Goal: Task Accomplishment & Management: Complete application form

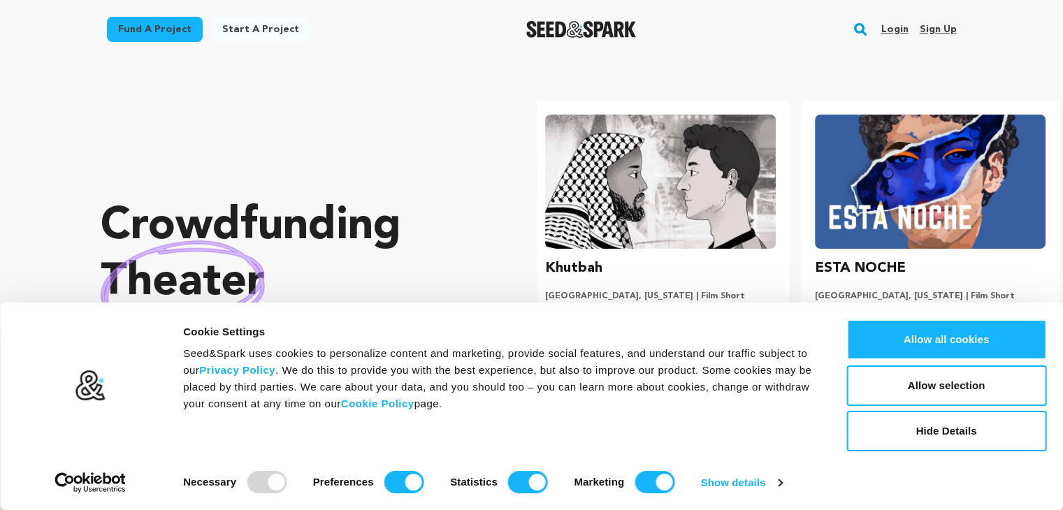
scroll to position [0, 280]
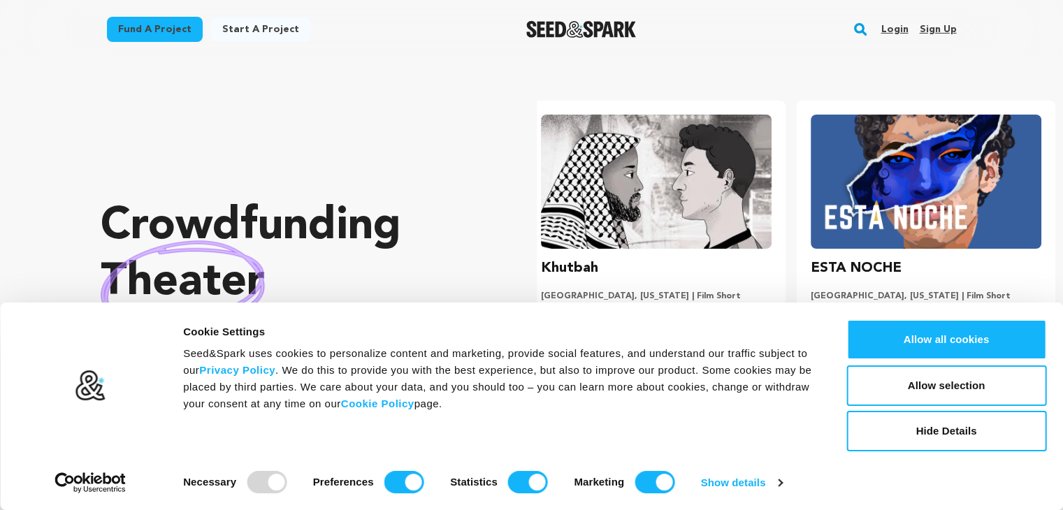
click at [928, 29] on link "Sign up" at bounding box center [937, 29] width 37 height 22
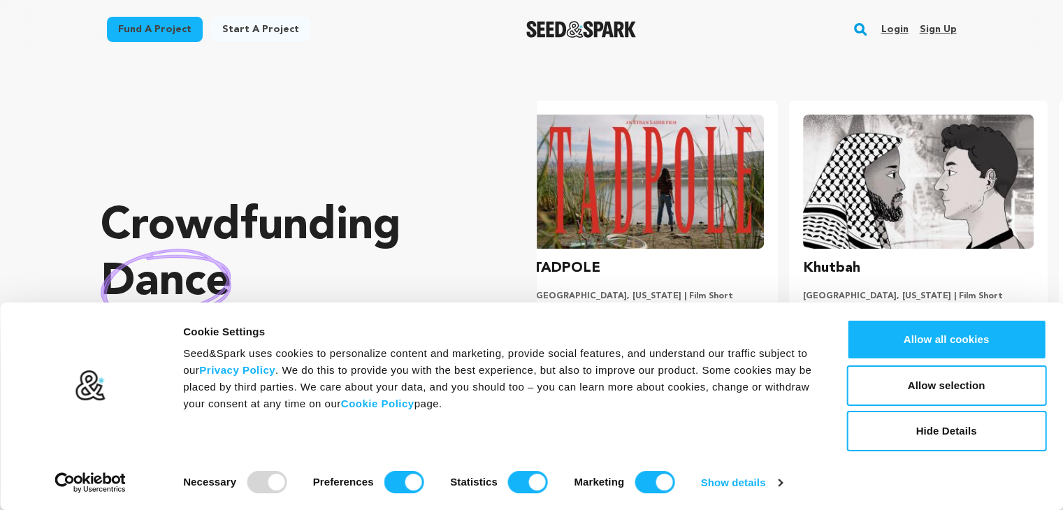
scroll to position [0, 0]
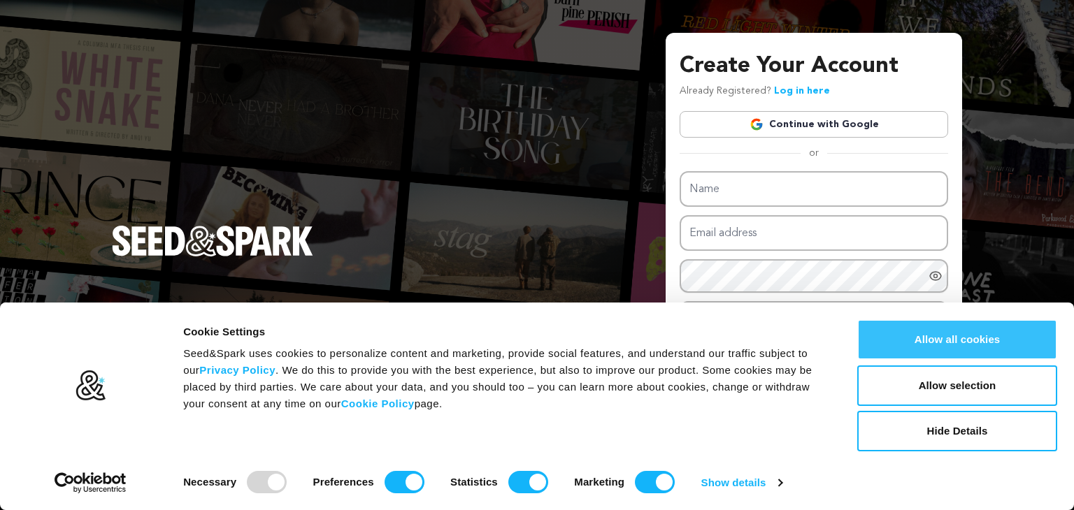
click at [919, 344] on button "Allow all cookies" at bounding box center [957, 340] width 200 height 41
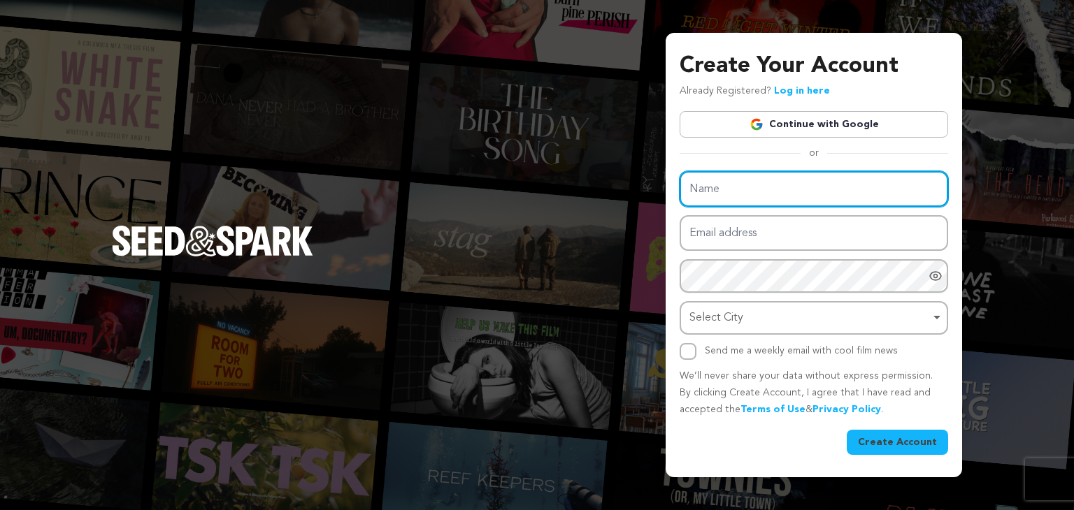
click at [864, 203] on input "Name" at bounding box center [814, 189] width 268 height 36
type input "Free Resume Analysis"
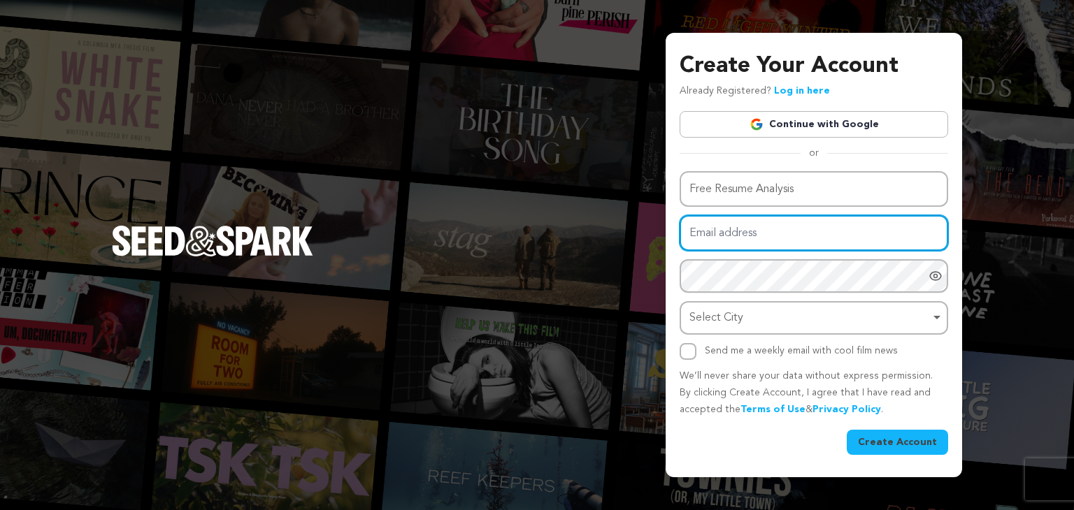
click at [744, 226] on input "Email address" at bounding box center [814, 233] width 268 height 36
type input "freeresumeanalysis01@outlook.com"
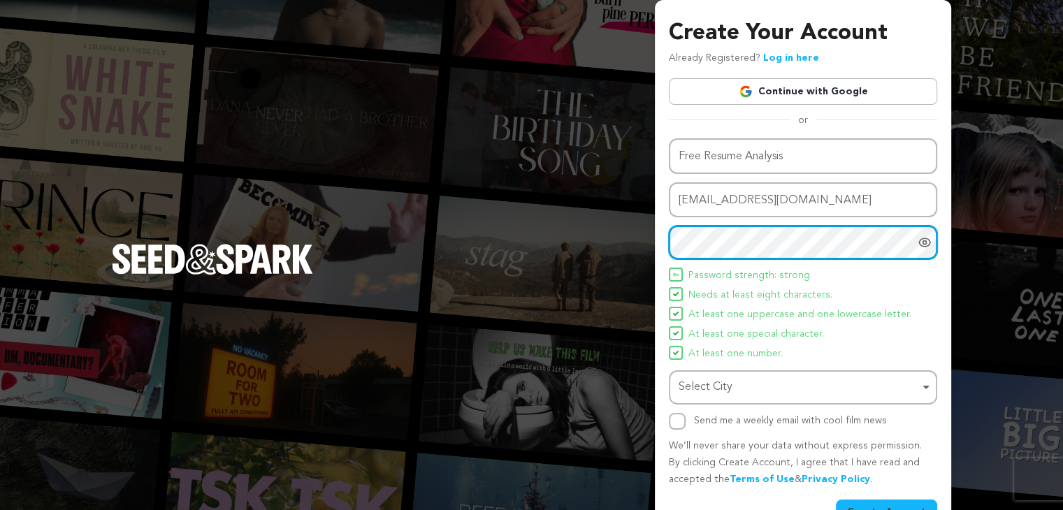
click at [773, 383] on div "Select City Remove item" at bounding box center [799, 388] width 241 height 20
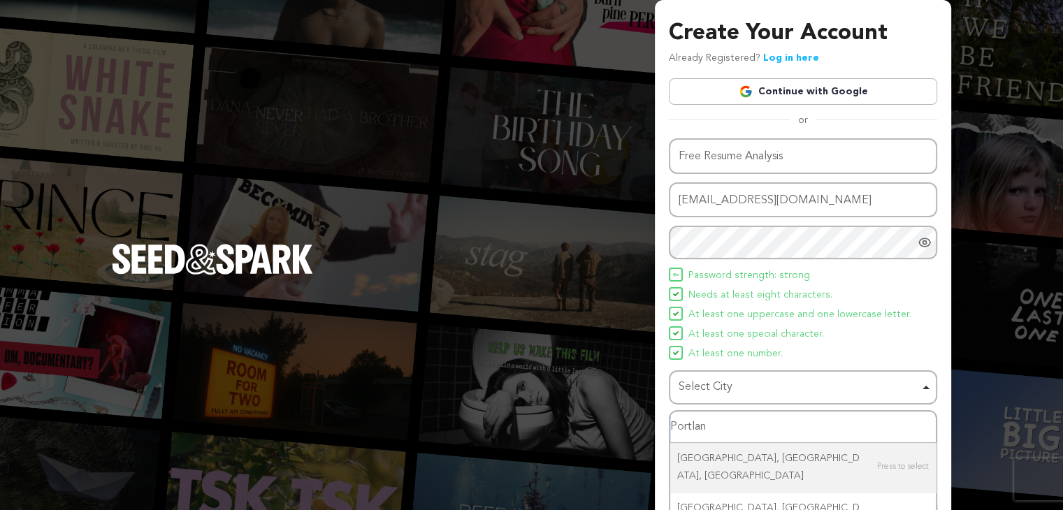
type input "Portland"
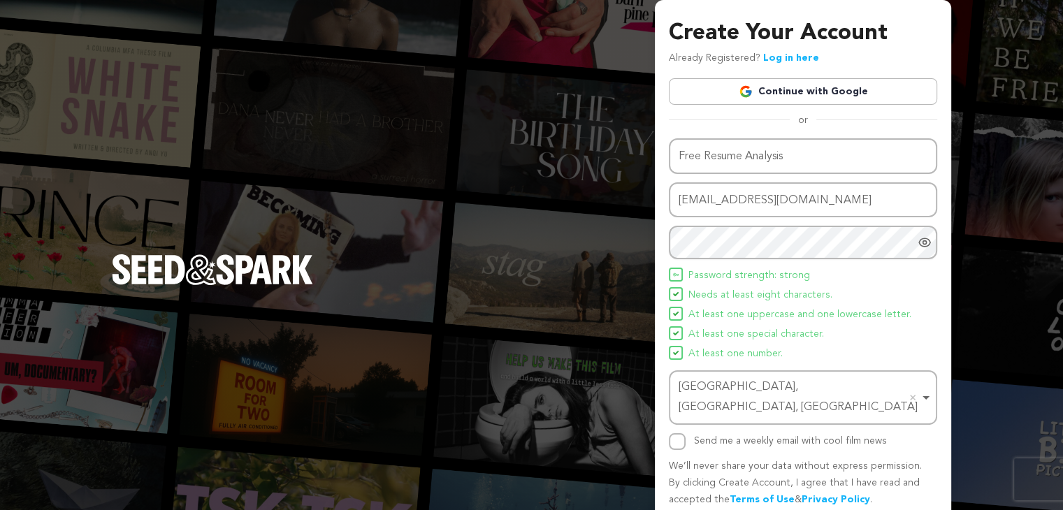
click at [715, 433] on div "Send me a weekly email with cool film news" at bounding box center [790, 441] width 193 height 17
click at [698, 433] on div "Send me a weekly email with cool film news" at bounding box center [790, 441] width 193 height 17
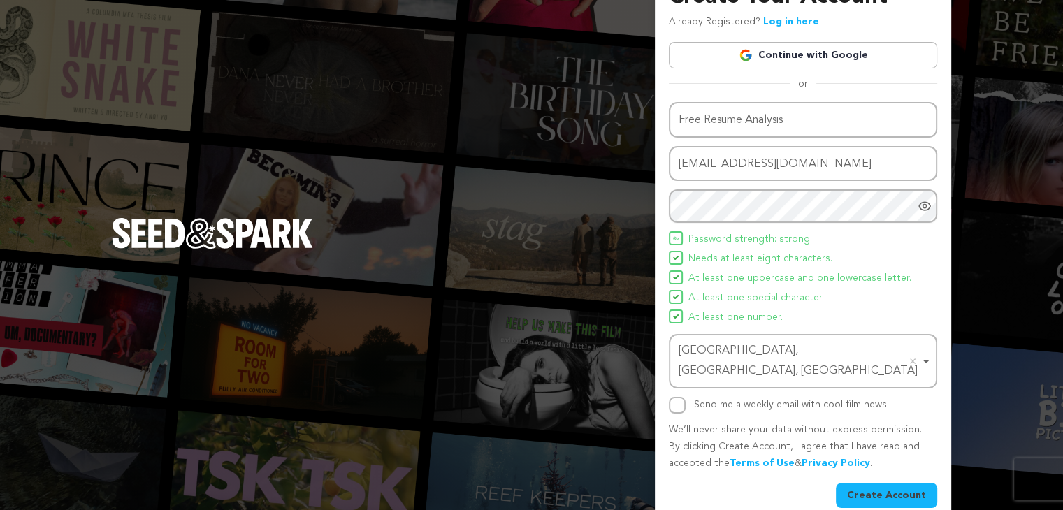
click at [882, 483] on button "Create Account" at bounding box center [886, 495] width 101 height 25
